Goal: Task Accomplishment & Management: Complete application form

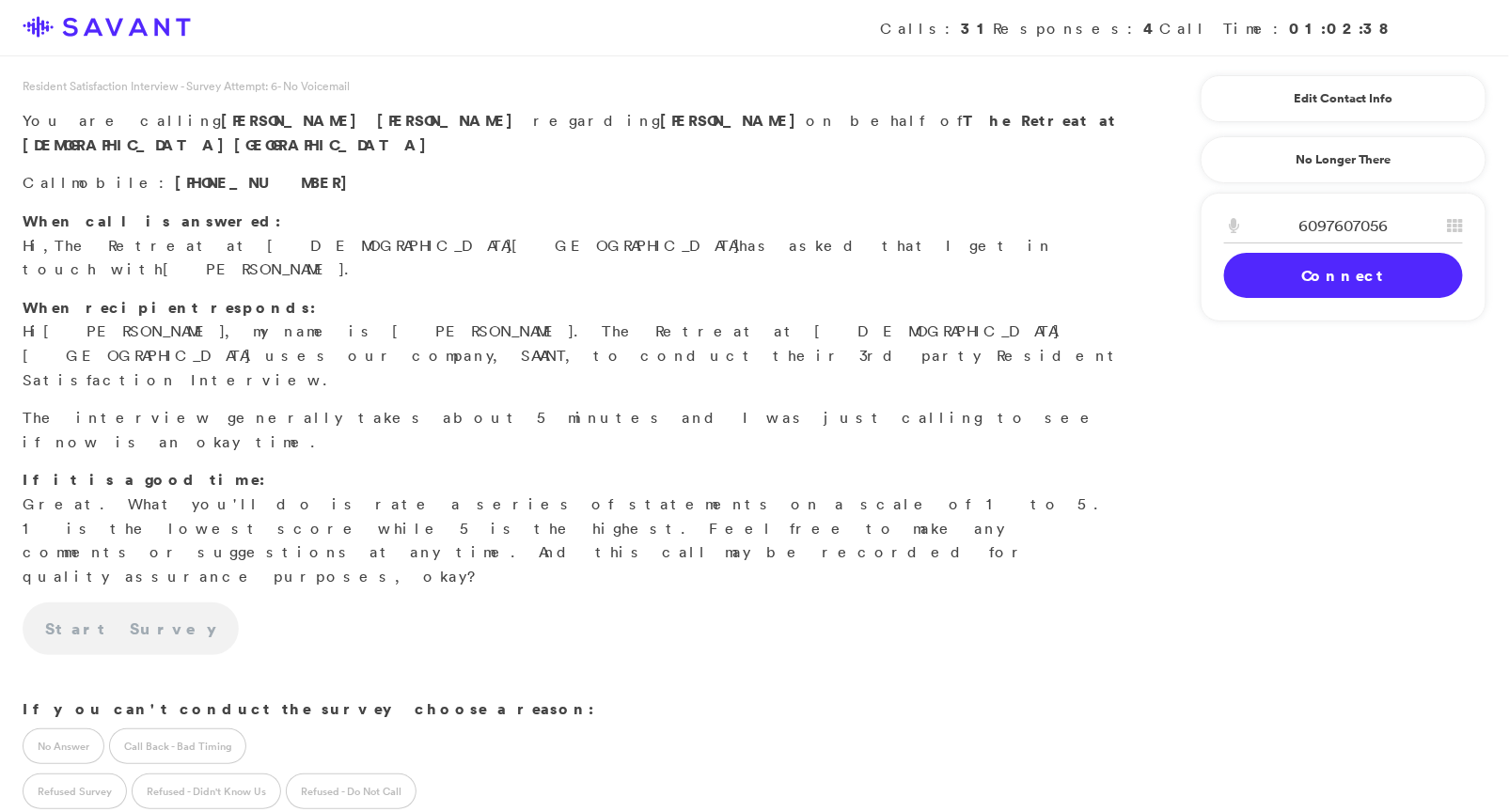
click at [1338, 274] on link "Connect" at bounding box center [1343, 275] width 239 height 45
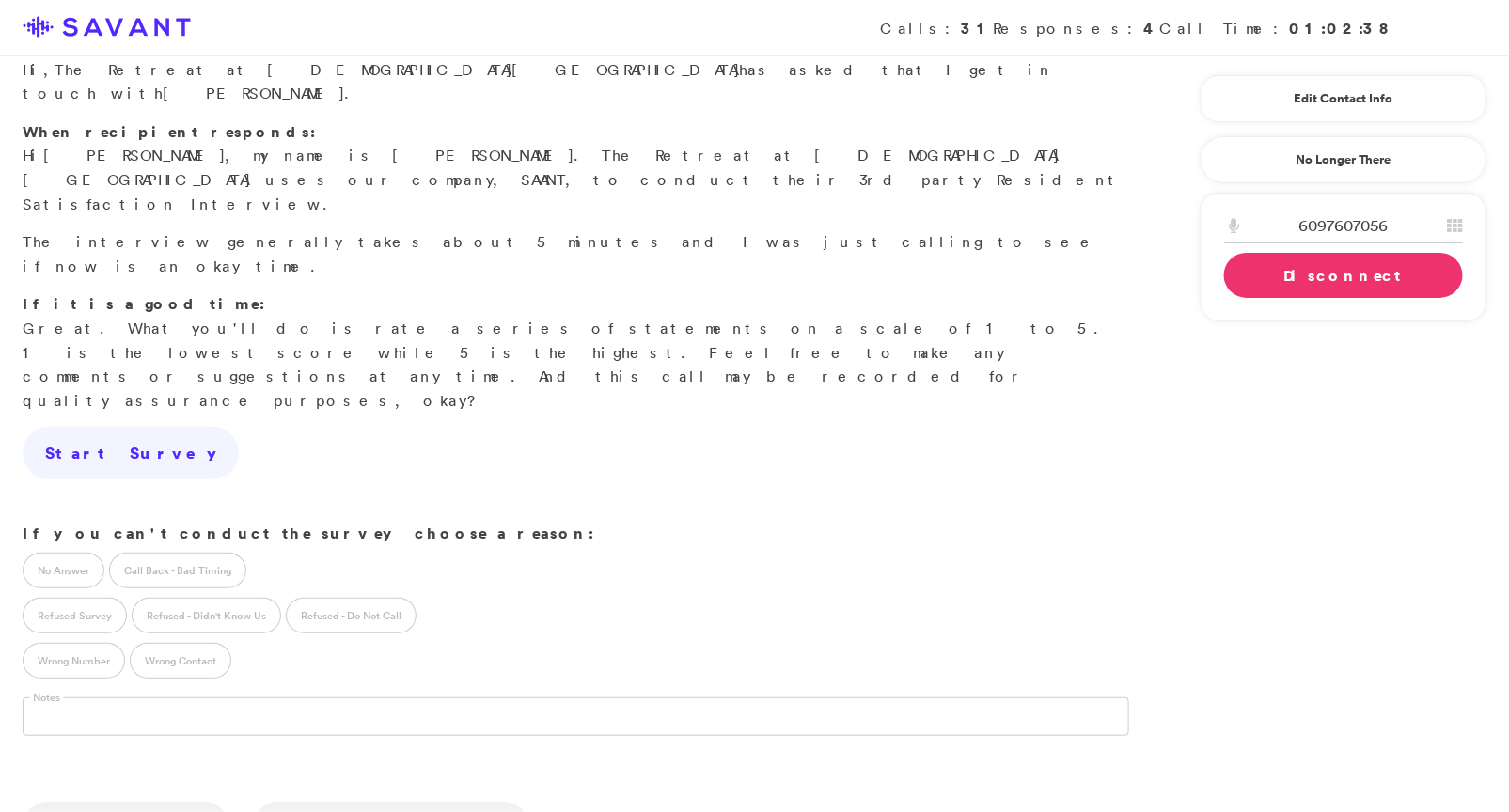
scroll to position [193, 0]
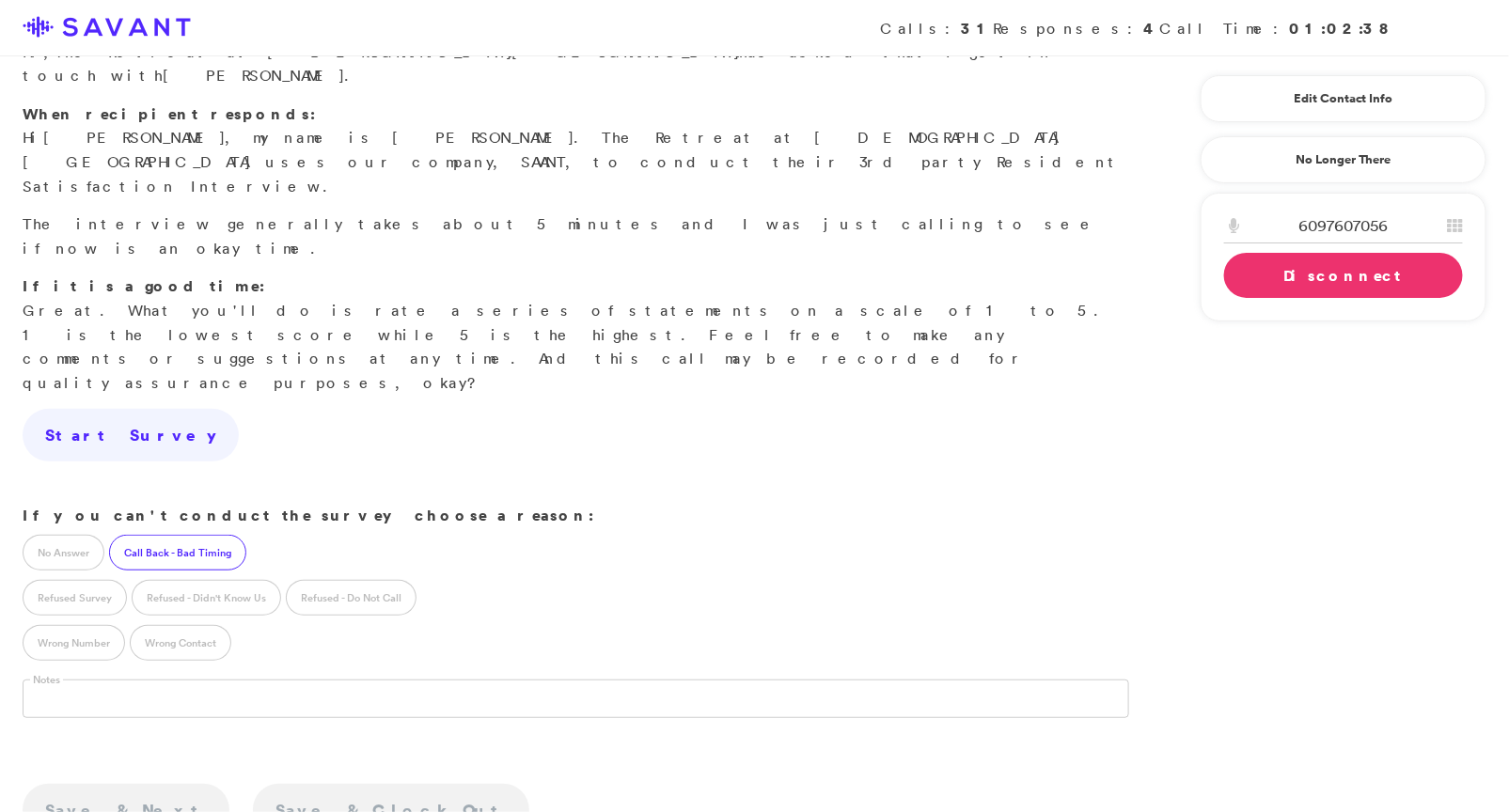
click at [180, 534] on label "Call Back - Bad Timing" at bounding box center [178, 552] width 138 height 35
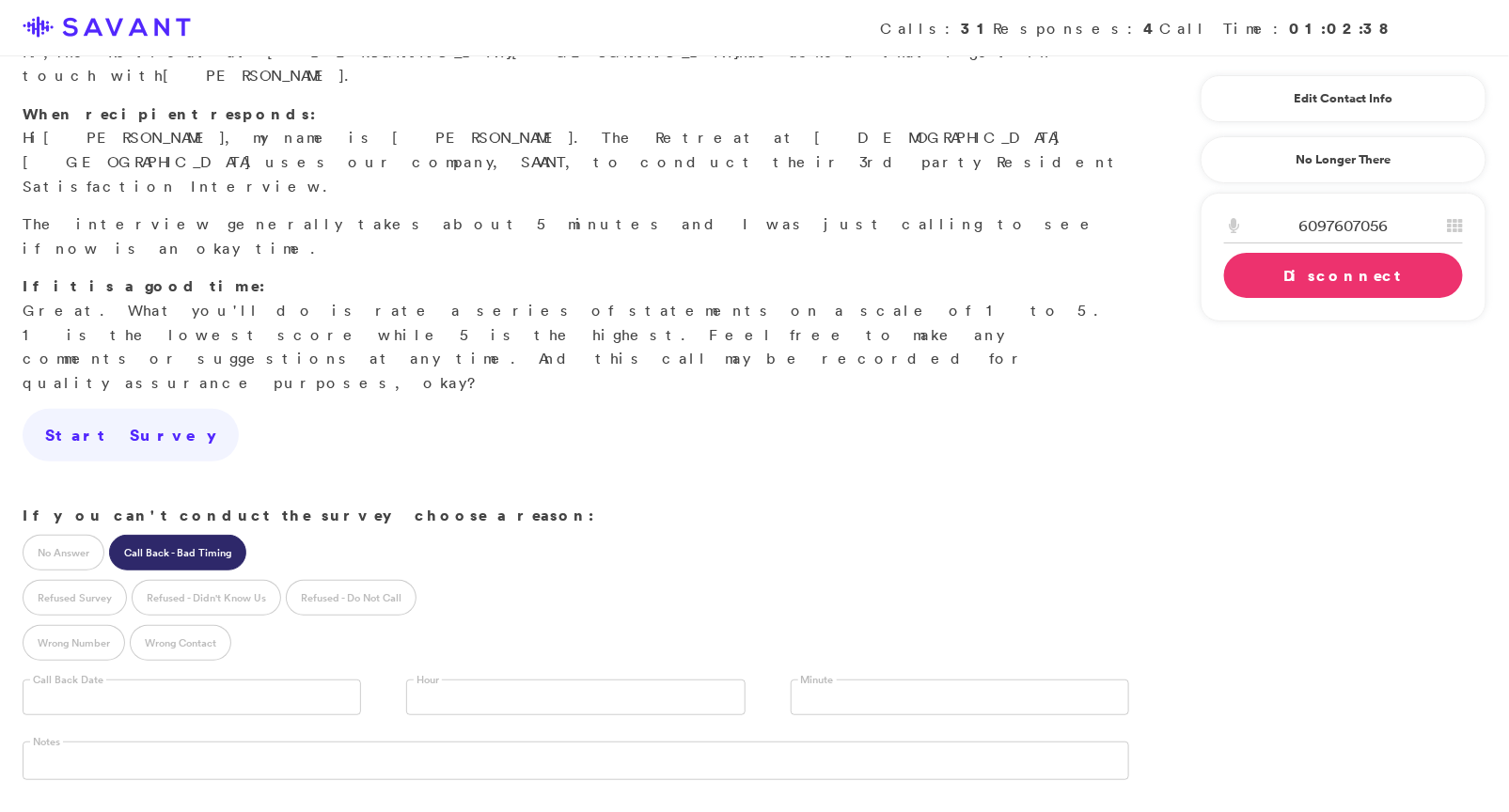
click at [178, 679] on input "text" at bounding box center [192, 697] width 338 height 35
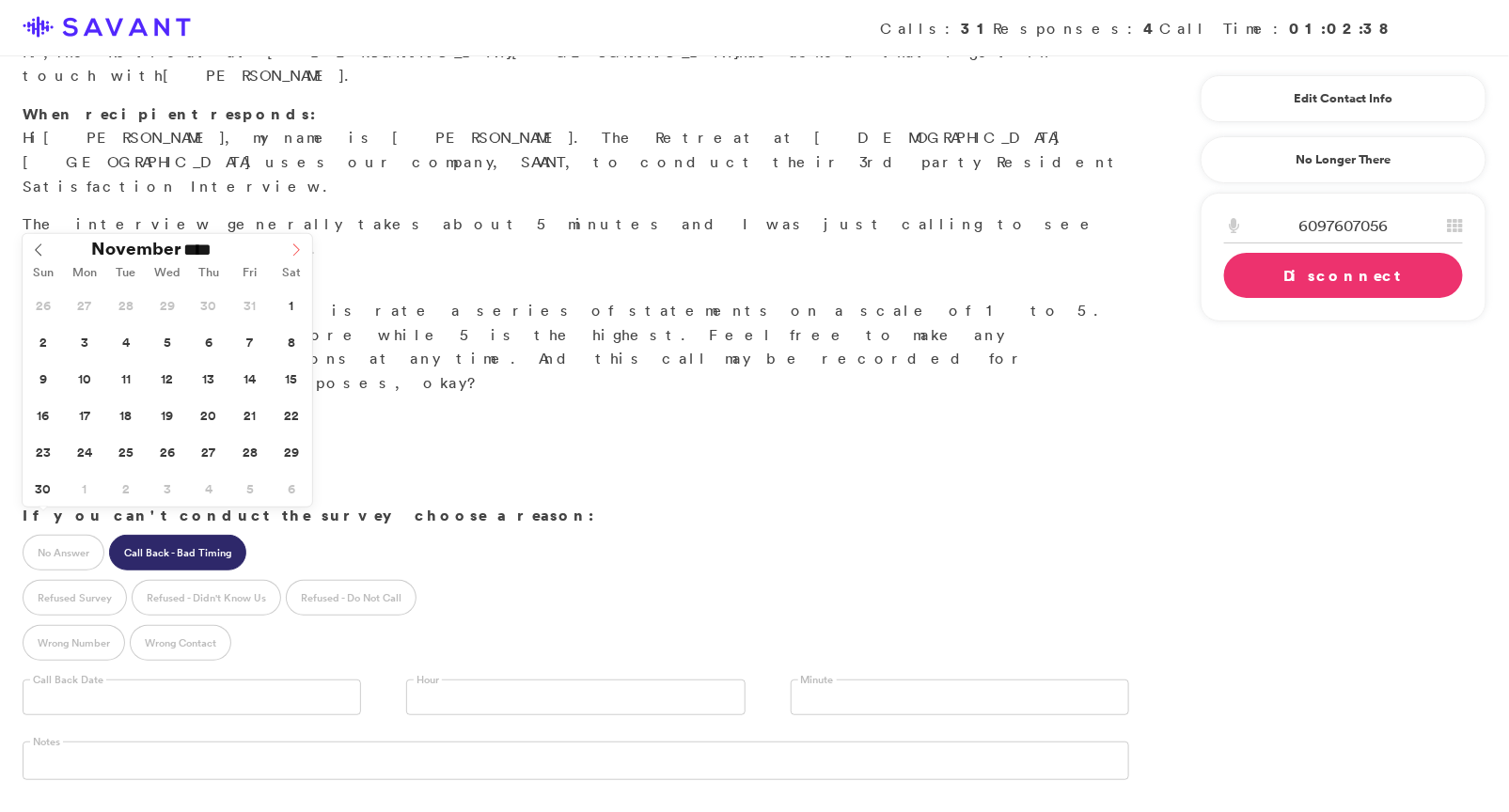
click at [298, 246] on icon at bounding box center [296, 249] width 13 height 13
type input "**********"
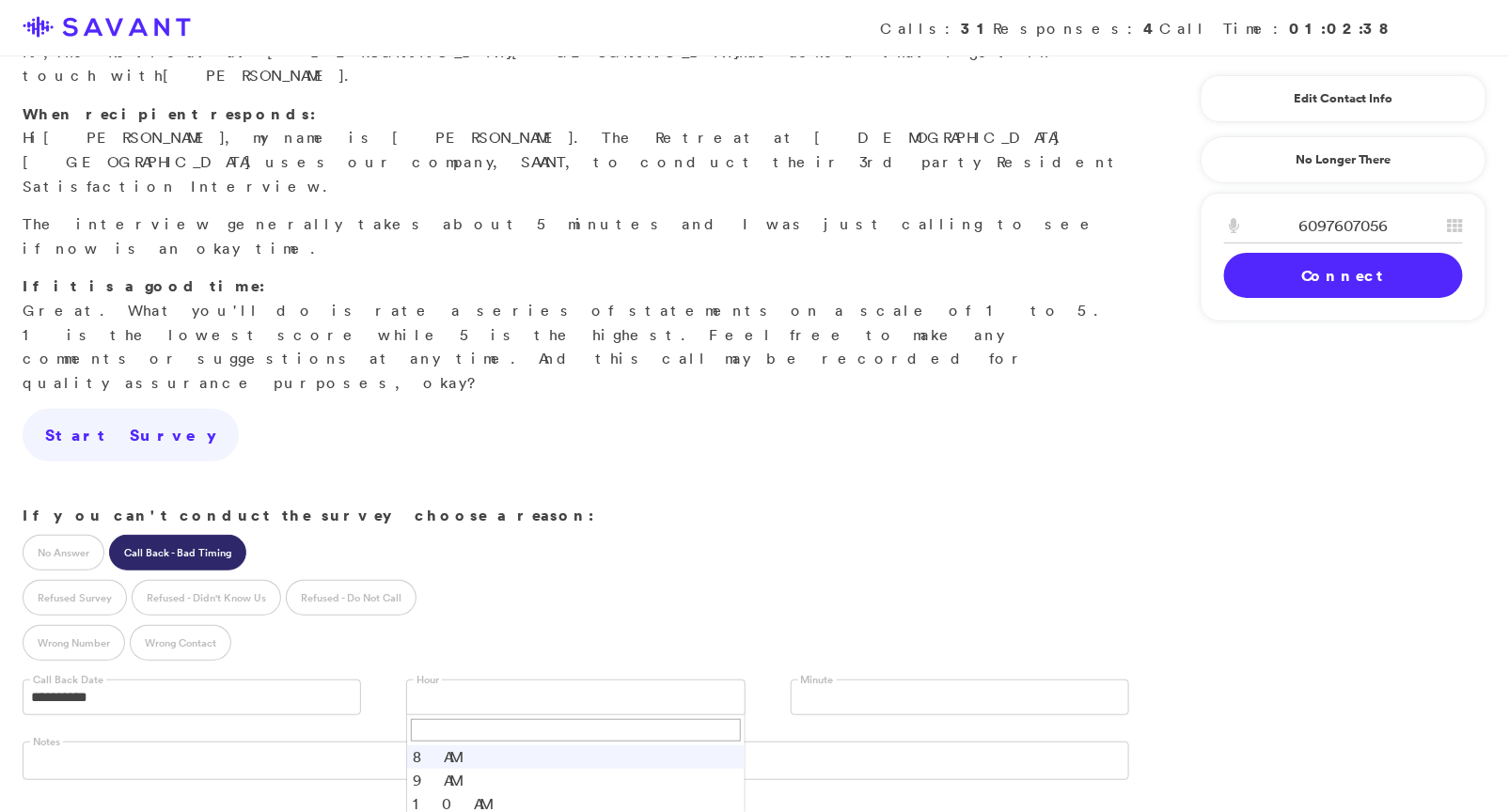
click at [542, 679] on link at bounding box center [575, 697] width 338 height 35
click at [482, 811] on li "11 AM" at bounding box center [575, 828] width 337 height 24
click at [851, 679] on link at bounding box center [960, 697] width 338 height 35
click at [834, 785] on li "45" at bounding box center [960, 797] width 337 height 24
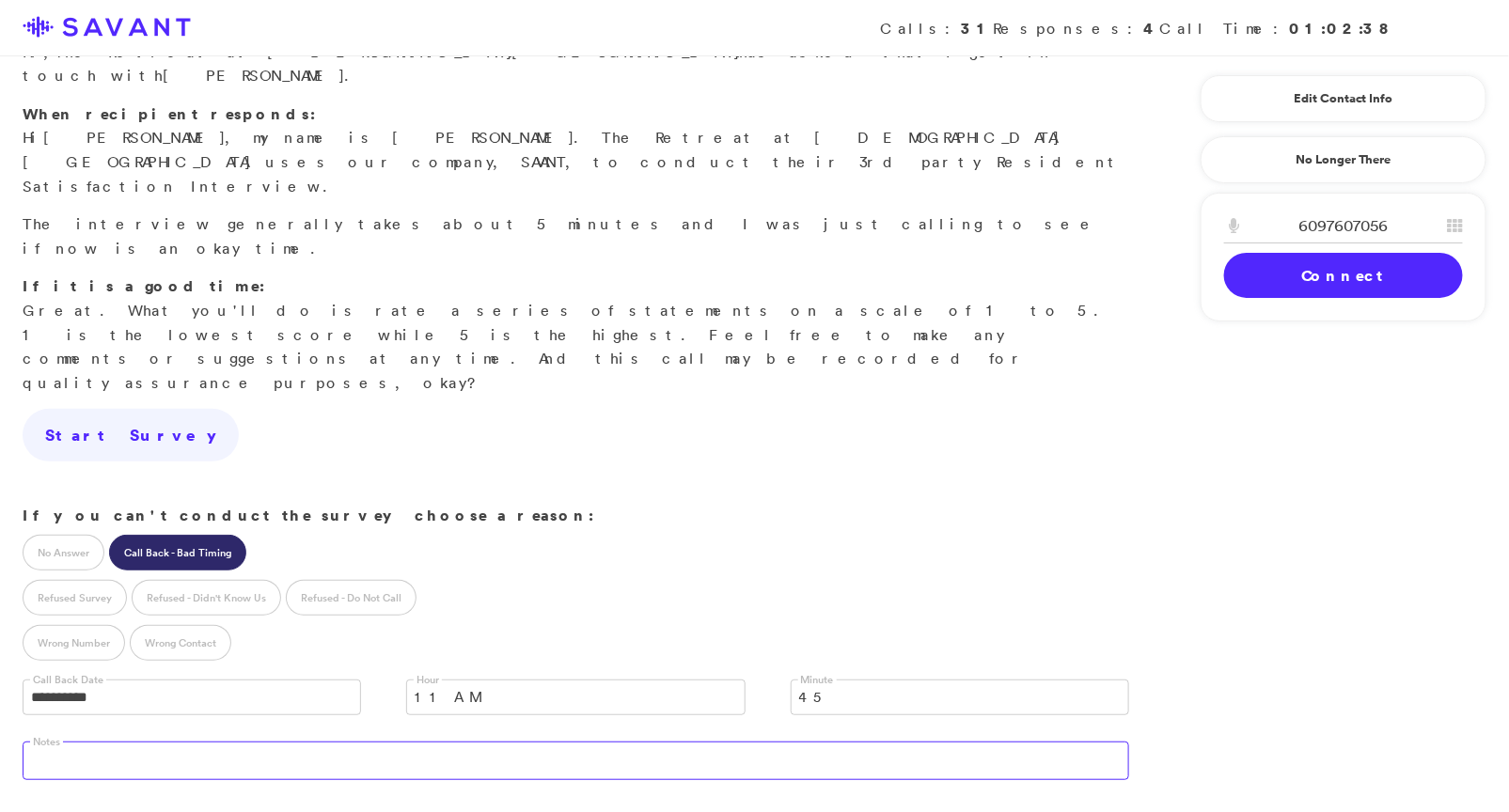
click at [728, 741] on textarea at bounding box center [576, 760] width 1106 height 37
type textarea "Had not yet moved in"
